Goal: Navigation & Orientation: Find specific page/section

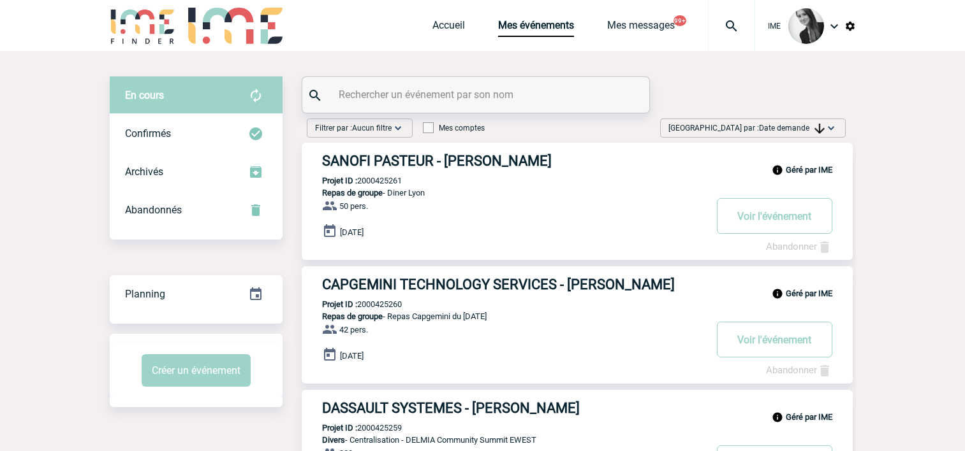
scroll to position [64, 0]
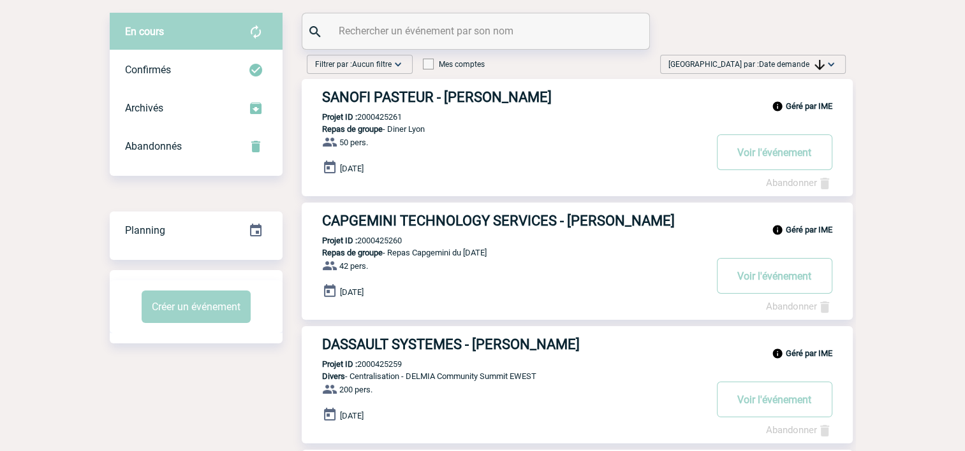
click at [765, 66] on span "Date demande" at bounding box center [792, 64] width 66 height 9
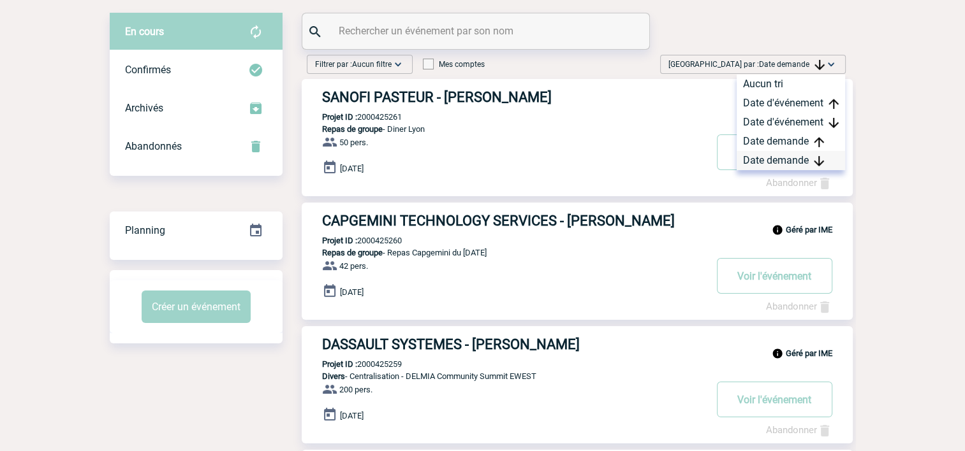
click at [750, 158] on div "Date demande" at bounding box center [790, 160] width 108 height 19
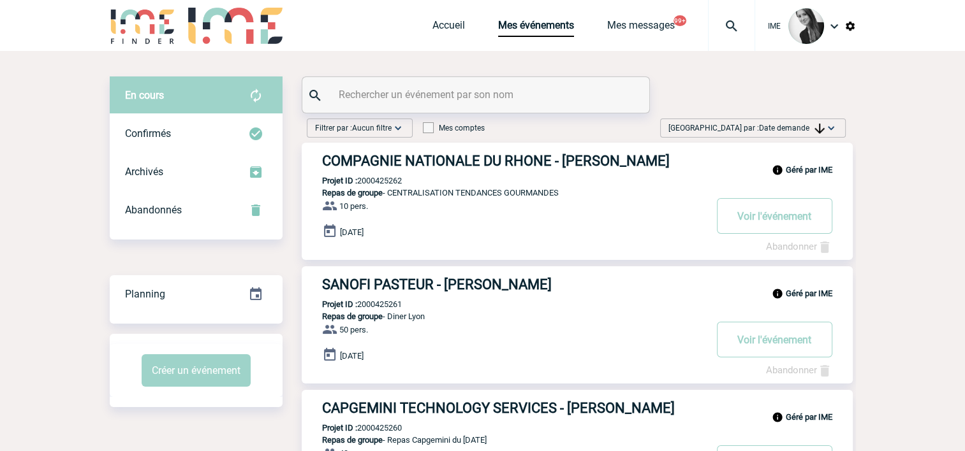
scroll to position [0, 0]
click at [798, 121] on div "Trier par : Date demande Aucun tri Date d'événement Date d'événement Date deman…" at bounding box center [753, 128] width 186 height 19
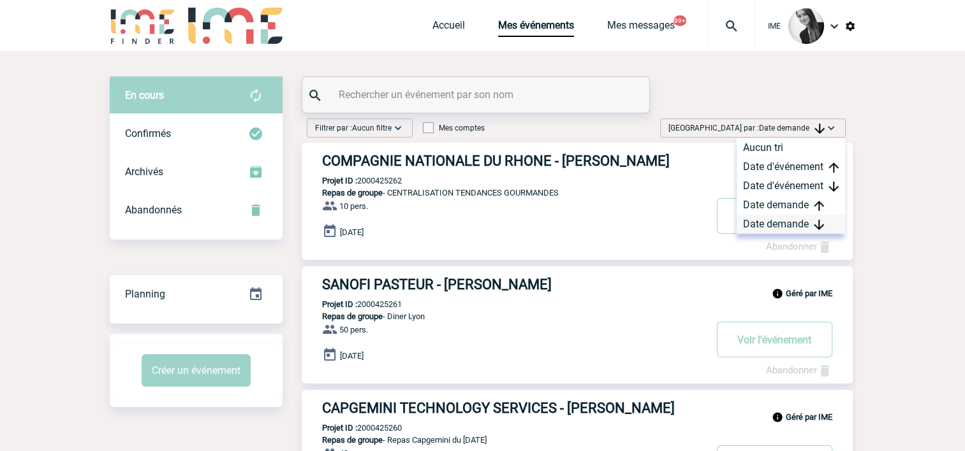
drag, startPoint x: 791, startPoint y: 226, endPoint x: 803, endPoint y: 217, distance: 15.2
click at [791, 226] on div "Date demande" at bounding box center [790, 224] width 108 height 19
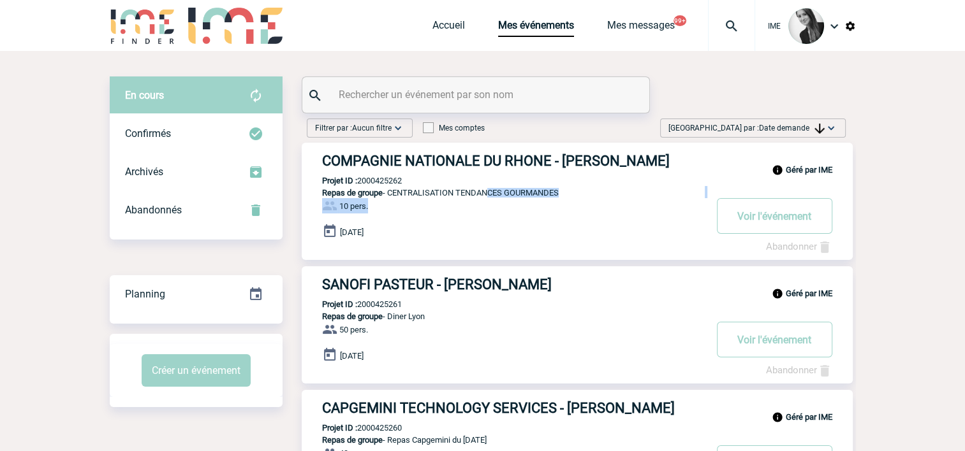
drag, startPoint x: 485, startPoint y: 214, endPoint x: 589, endPoint y: 219, distance: 104.7
click at [589, 219] on div "Géré par IME COMPAGNIE NATIONALE DU RHONE - Nathalie JACQUEMOND Projet ID : 200…" at bounding box center [577, 201] width 551 height 117
click at [444, 26] on link "Accueil" at bounding box center [448, 28] width 33 height 18
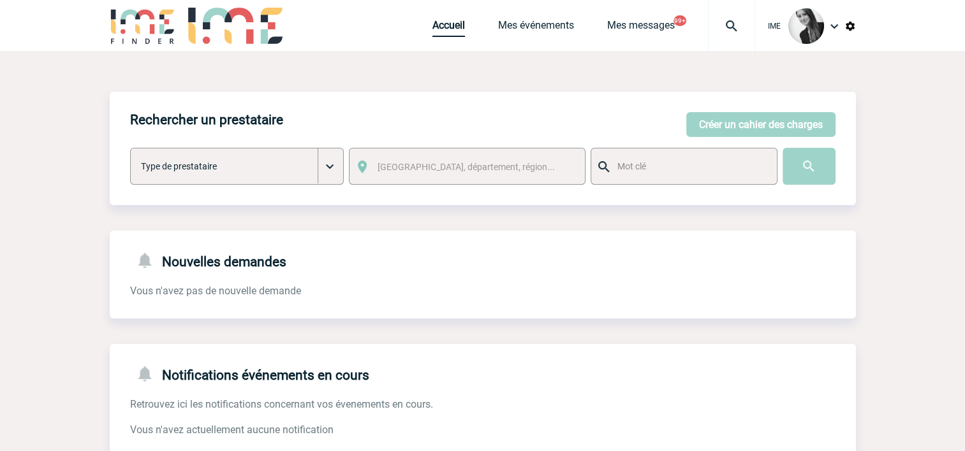
click at [432, 28] on link "Accueil" at bounding box center [448, 28] width 33 height 18
click at [457, 30] on link "Accueil" at bounding box center [448, 28] width 33 height 18
click at [525, 23] on link "Mes événements" at bounding box center [536, 28] width 76 height 18
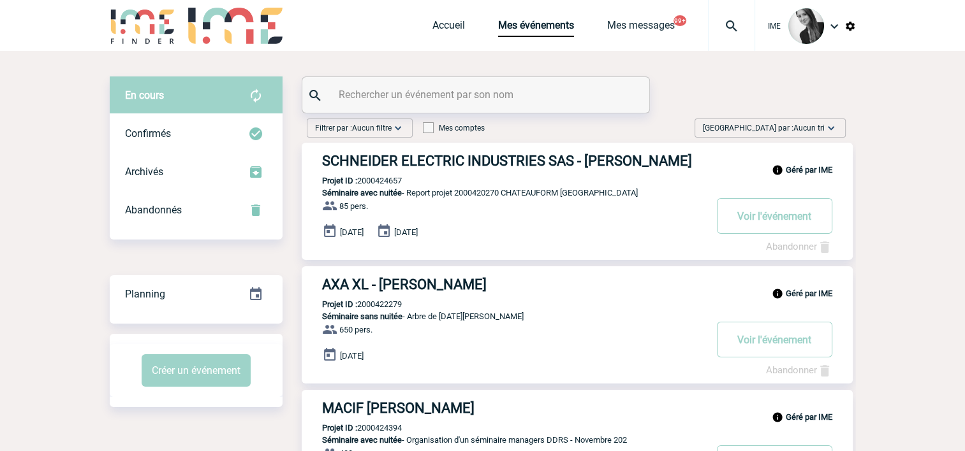
click at [803, 128] on span "Aucun tri" at bounding box center [808, 128] width 31 height 9
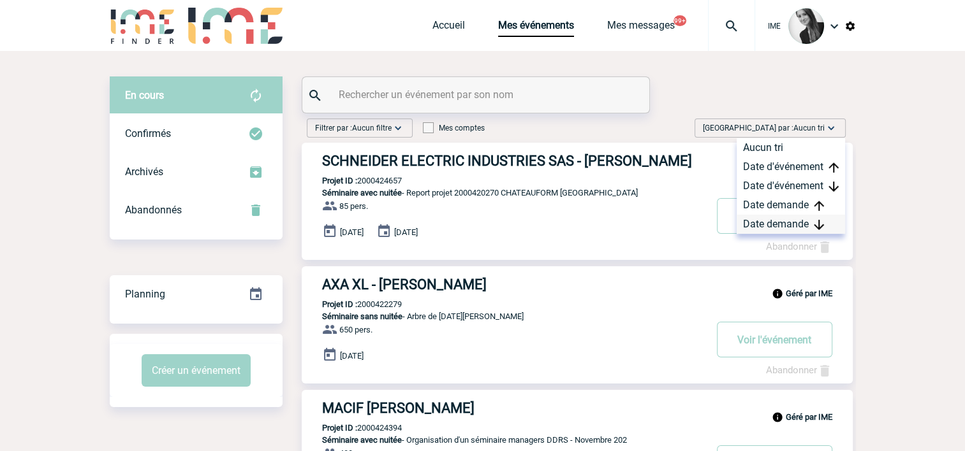
click at [787, 221] on div "Date demande" at bounding box center [790, 224] width 108 height 19
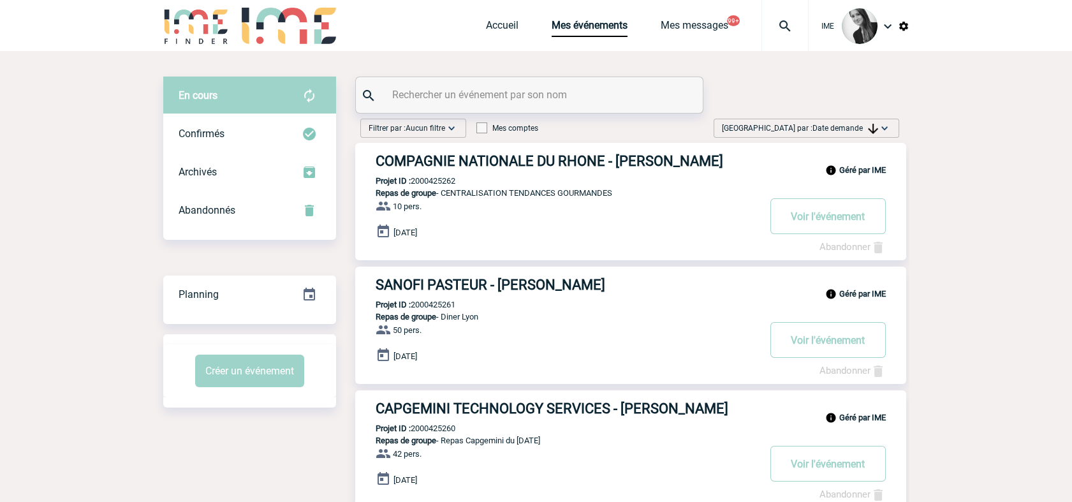
click at [842, 122] on span "[GEOGRAPHIC_DATA] par : Date demande" at bounding box center [800, 128] width 156 height 13
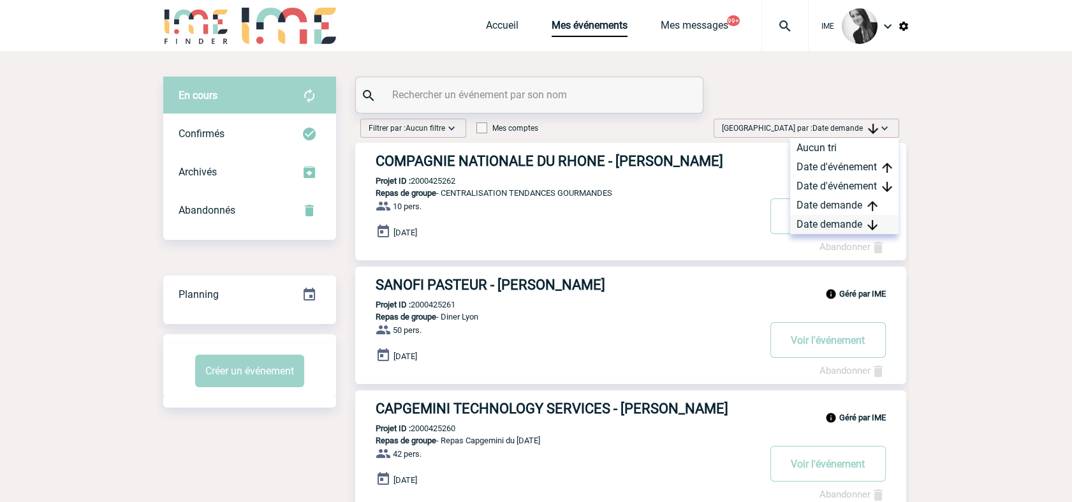
click at [818, 228] on div "Date demande" at bounding box center [844, 224] width 108 height 19
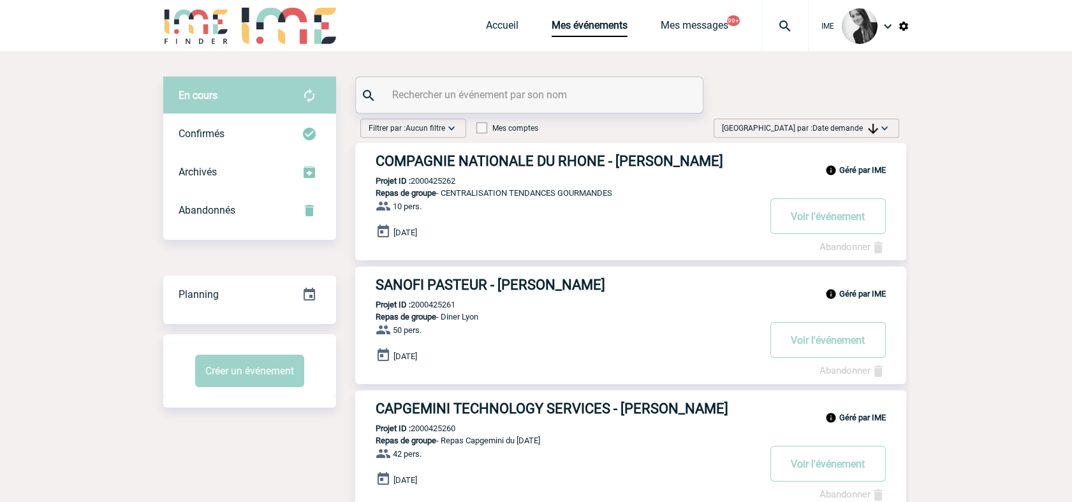
drag, startPoint x: 884, startPoint y: 127, endPoint x: 883, endPoint y: 135, distance: 7.8
click at [883, 128] on img at bounding box center [884, 128] width 13 height 13
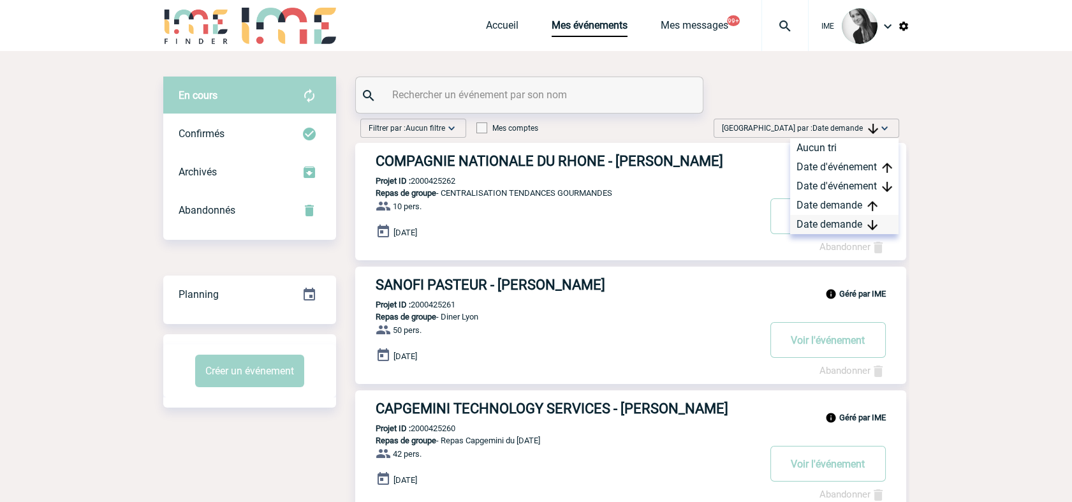
click at [857, 225] on div "Date demande" at bounding box center [844, 224] width 108 height 19
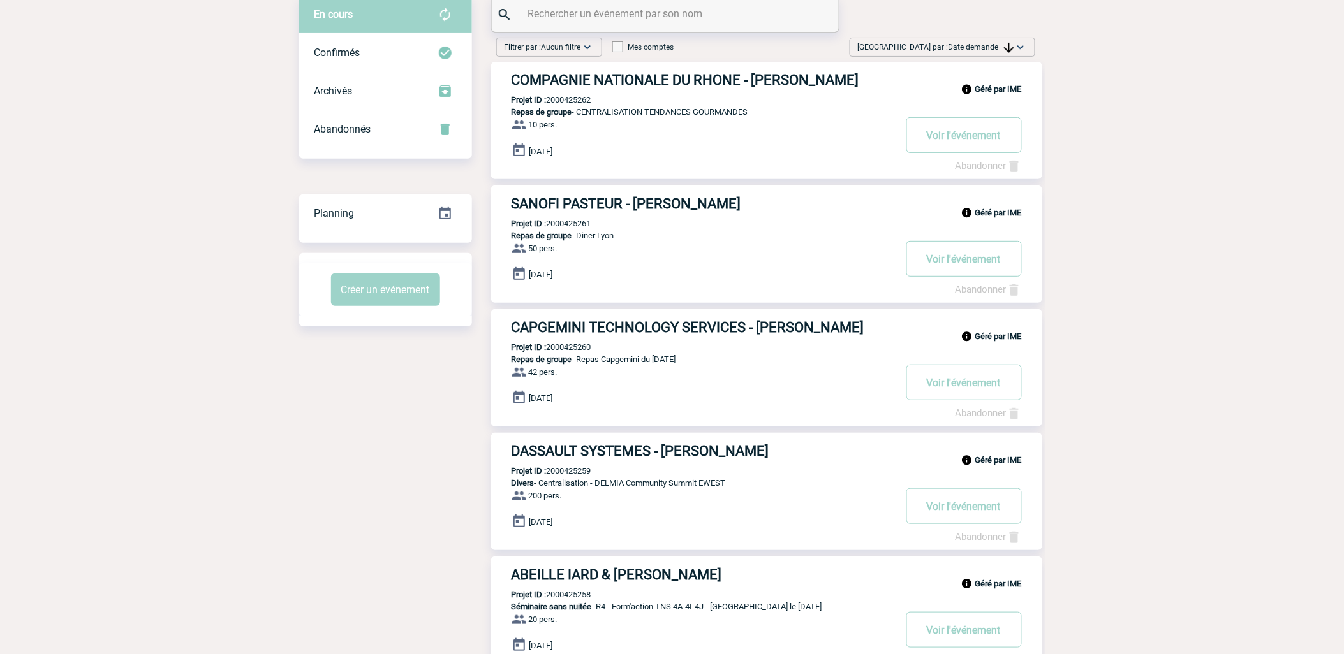
scroll to position [71, 0]
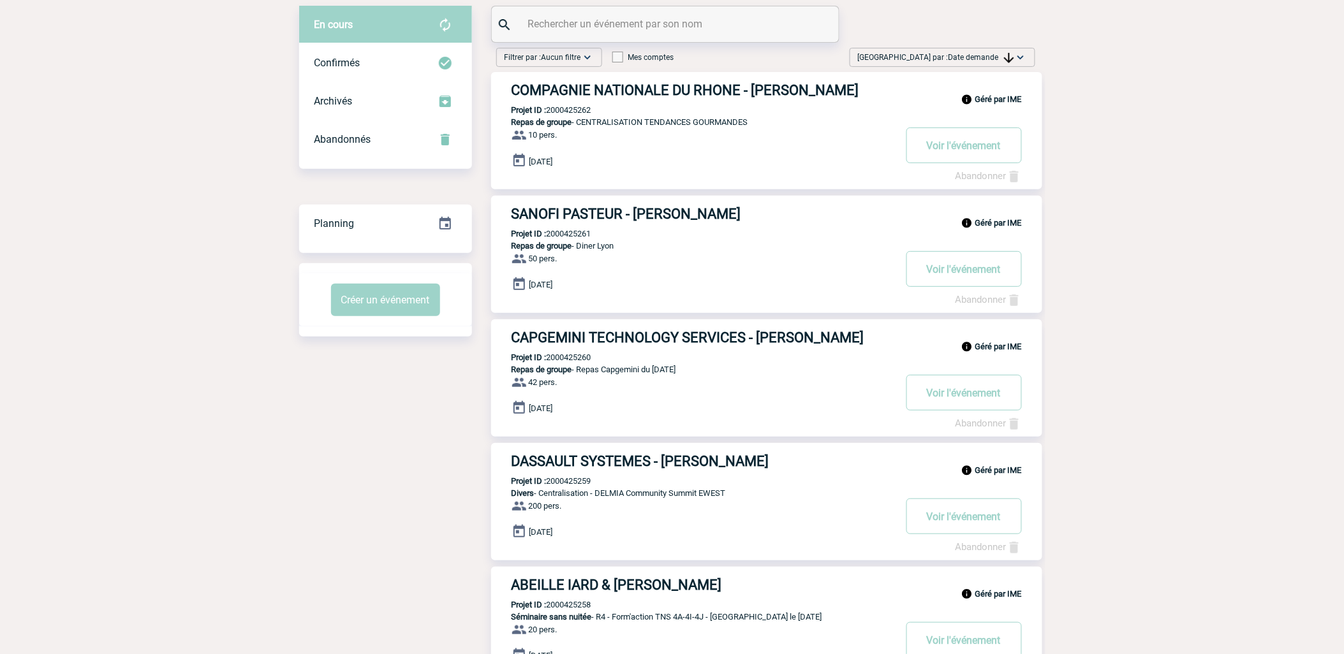
click at [974, 56] on span "Date demande" at bounding box center [981, 57] width 66 height 9
drag, startPoint x: 966, startPoint y: 149, endPoint x: 904, endPoint y: 200, distance: 79.8
click at [965, 150] on div "Date demande" at bounding box center [980, 153] width 108 height 19
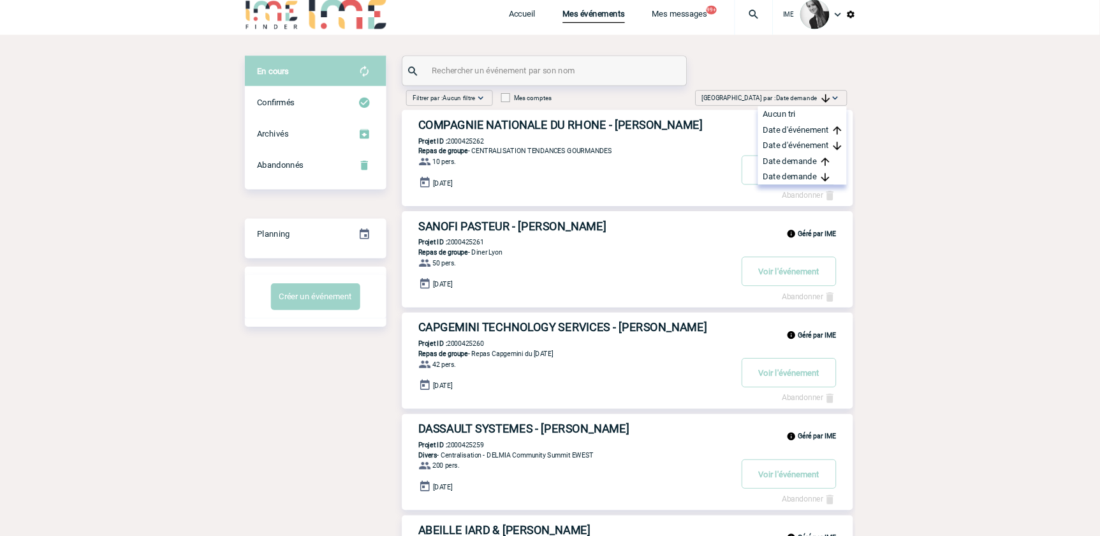
scroll to position [0, 0]
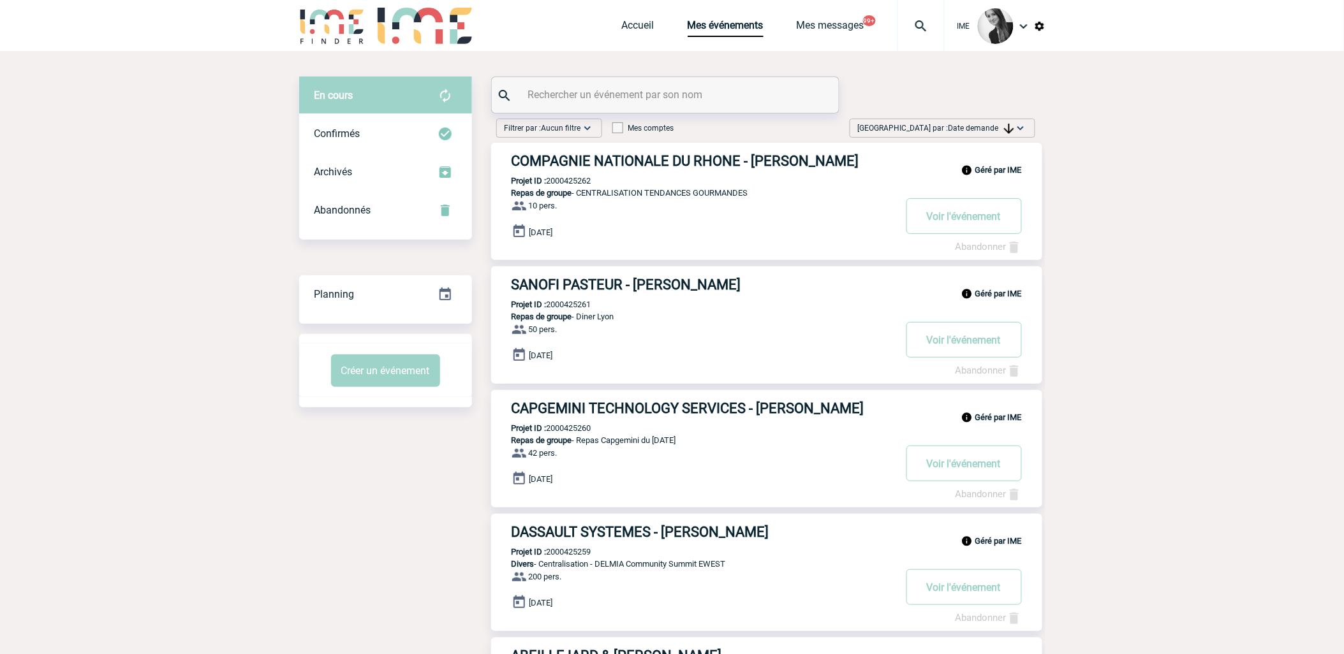
drag, startPoint x: 1130, startPoint y: 254, endPoint x: 1200, endPoint y: 114, distance: 156.8
click at [962, 128] on span "Date demande" at bounding box center [981, 128] width 66 height 9
drag, startPoint x: 982, startPoint y: 219, endPoint x: 1011, endPoint y: 272, distance: 60.0
click at [974, 220] on div "Date demande" at bounding box center [980, 224] width 108 height 19
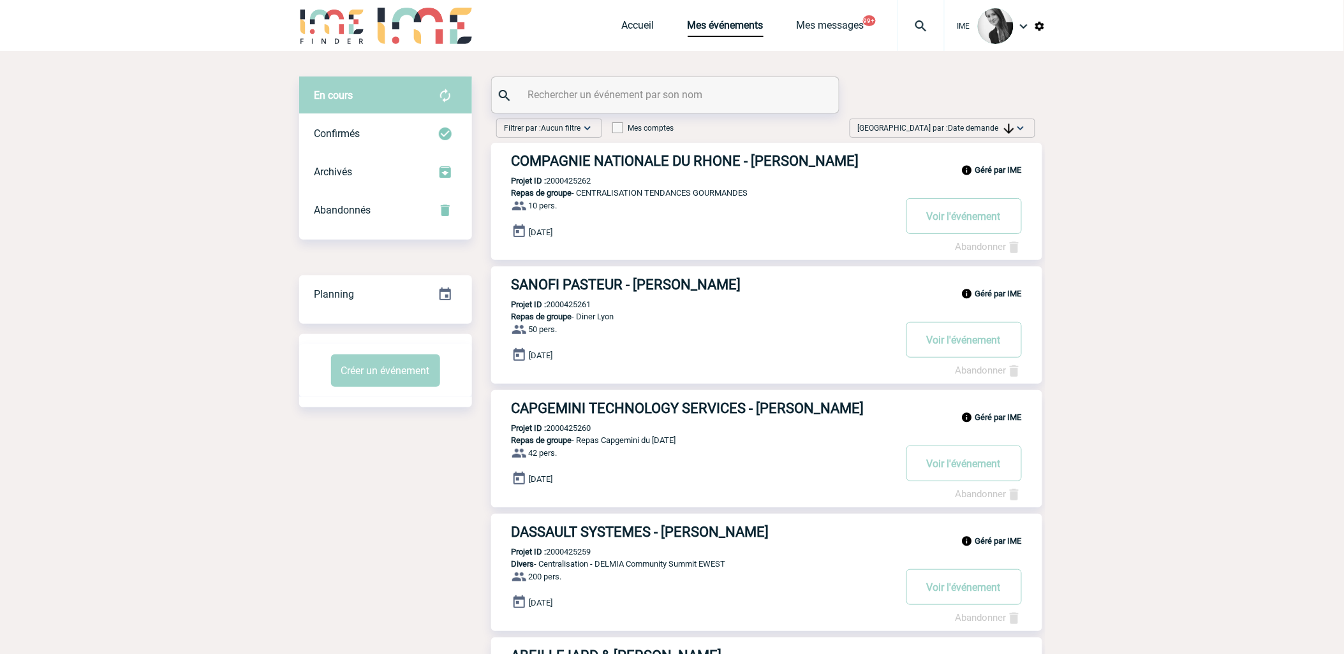
drag, startPoint x: 967, startPoint y: 124, endPoint x: 962, endPoint y: 225, distance: 100.9
click at [968, 125] on span "Date demande" at bounding box center [981, 128] width 66 height 9
click at [959, 228] on div "Date demande" at bounding box center [980, 224] width 108 height 19
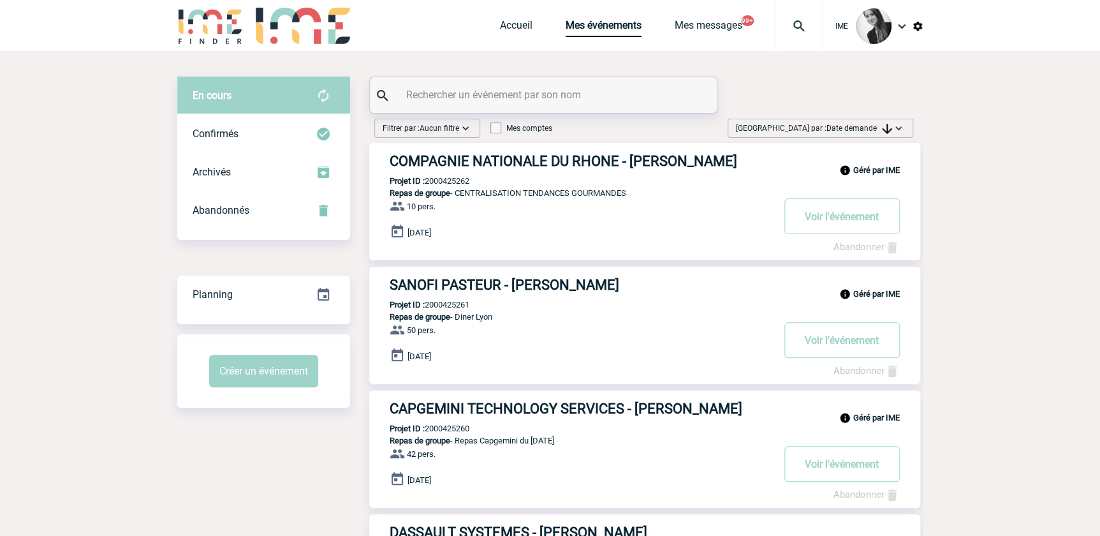
click at [854, 129] on span "Date demande" at bounding box center [859, 128] width 66 height 9
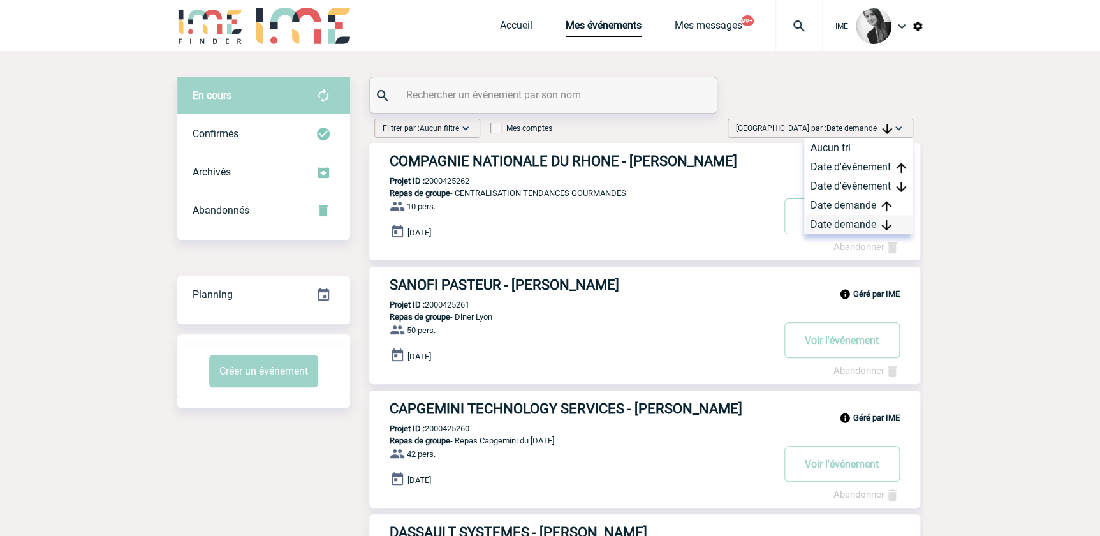
click at [865, 226] on div "Date demande" at bounding box center [858, 224] width 108 height 19
